Goal: Task Accomplishment & Management: Use online tool/utility

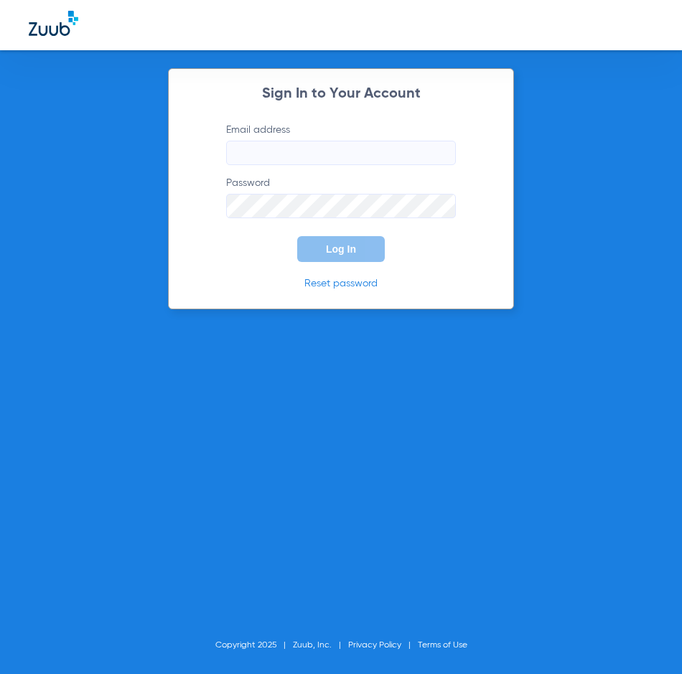
type input "[EMAIL_ADDRESS][DOMAIN_NAME]"
click at [319, 248] on button "Log In" at bounding box center [341, 249] width 88 height 26
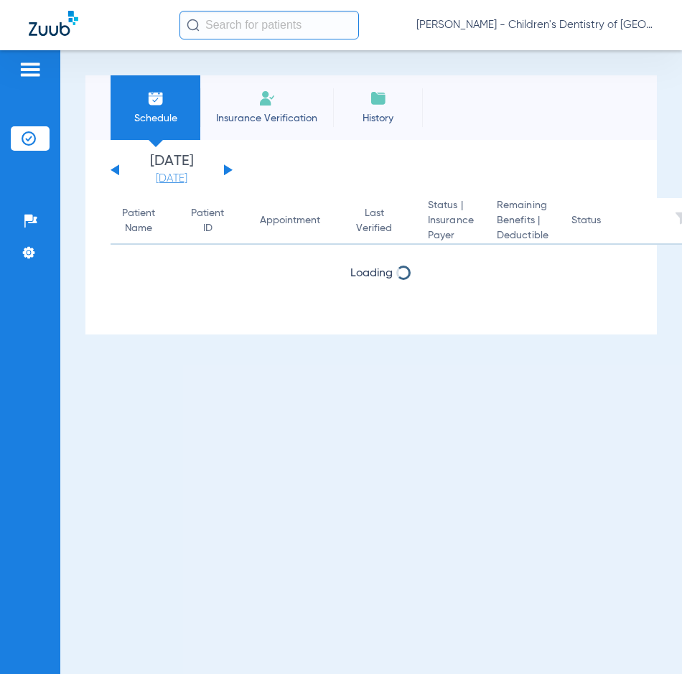
click at [181, 177] on link "[DATE]" at bounding box center [171, 179] width 86 height 14
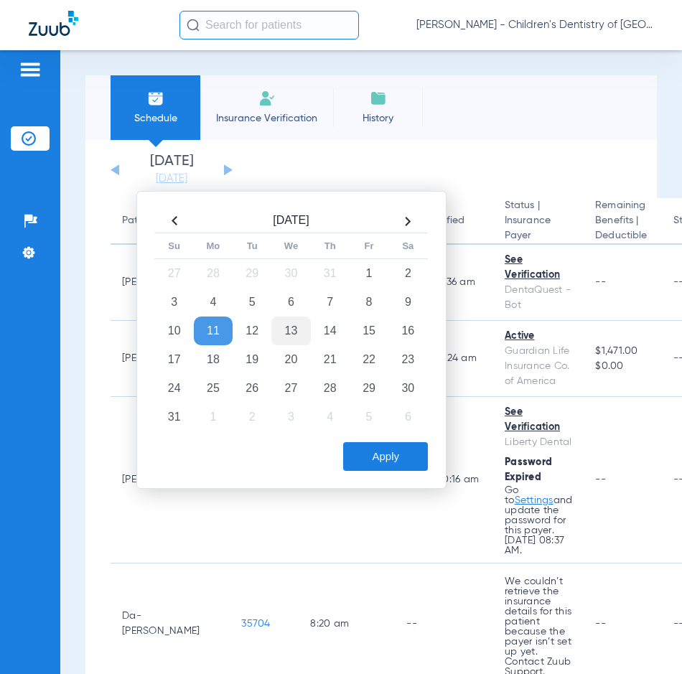
click at [296, 327] on td "13" at bounding box center [290, 331] width 39 height 29
click at [404, 460] on button "Apply" at bounding box center [385, 456] width 85 height 29
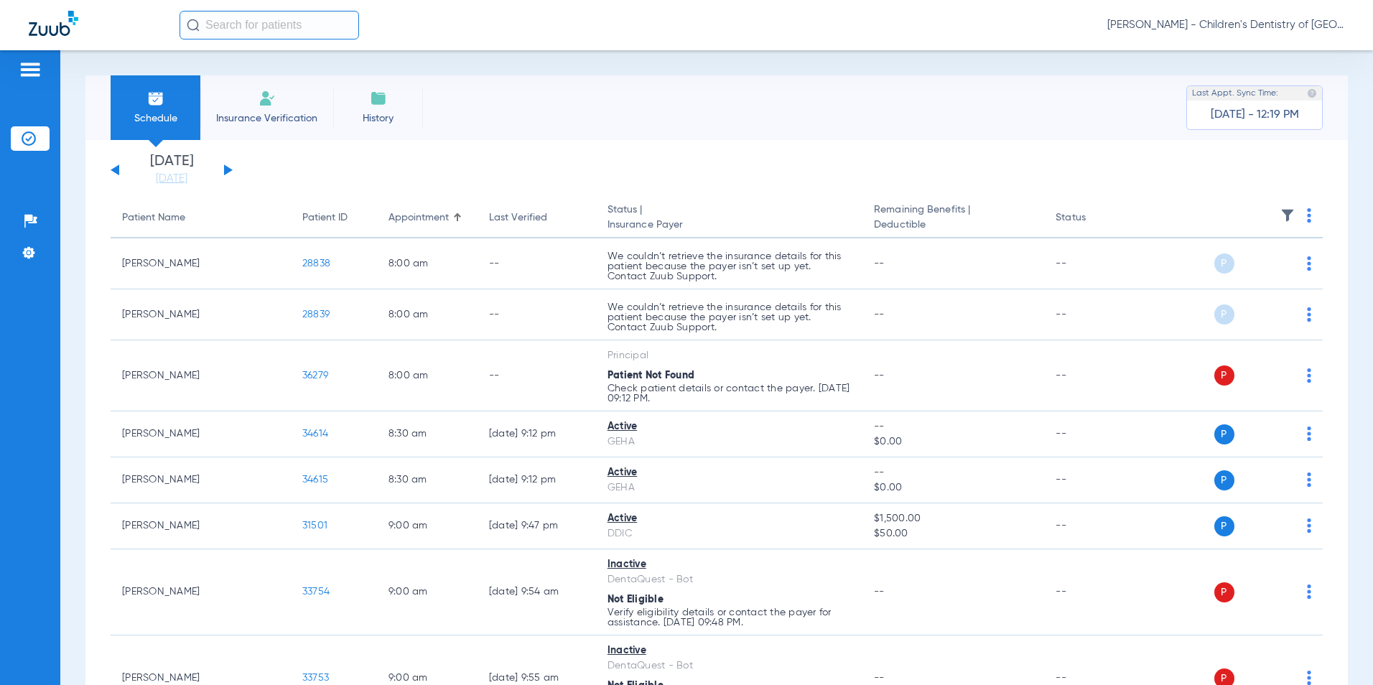
click at [681, 225] on th at bounding box center [1232, 218] width 182 height 40
click at [681, 217] on img at bounding box center [1308, 215] width 4 height 14
click at [681, 262] on button "Verify All" at bounding box center [1243, 272] width 113 height 29
